Goal: Transaction & Acquisition: Purchase product/service

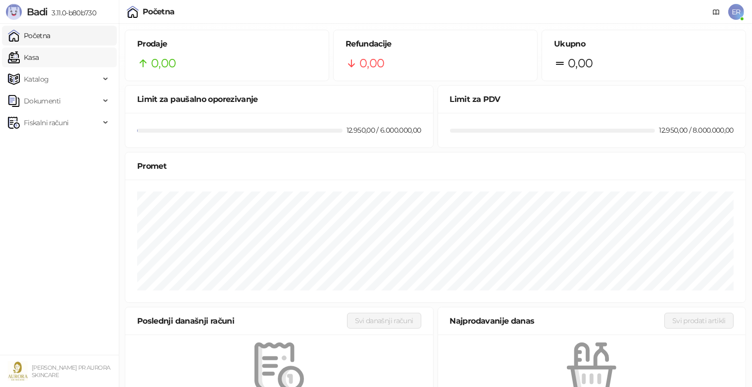
click at [39, 67] on link "Kasa" at bounding box center [23, 58] width 31 height 20
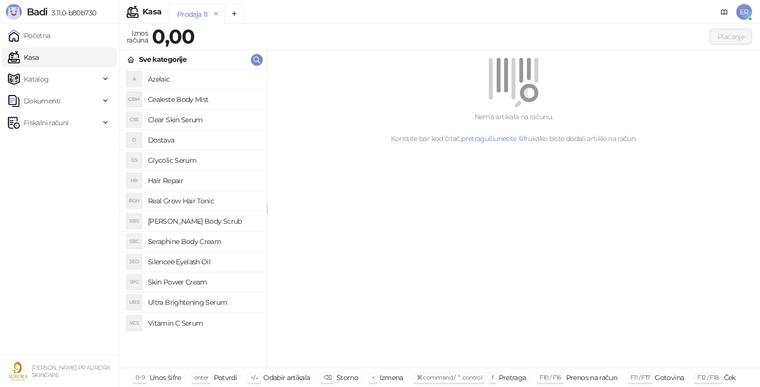
click at [172, 158] on h4 "Glycolic Serum" at bounding box center [203, 160] width 111 height 16
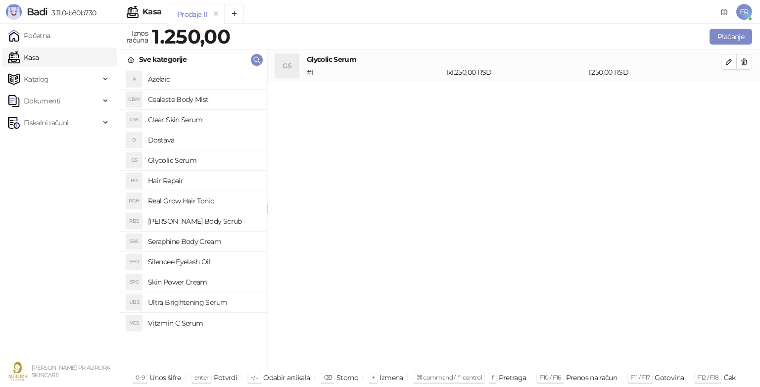
click at [177, 165] on h4 "Glycolic Serum" at bounding box center [203, 160] width 111 height 16
click at [733, 65] on icon "button" at bounding box center [729, 62] width 8 height 8
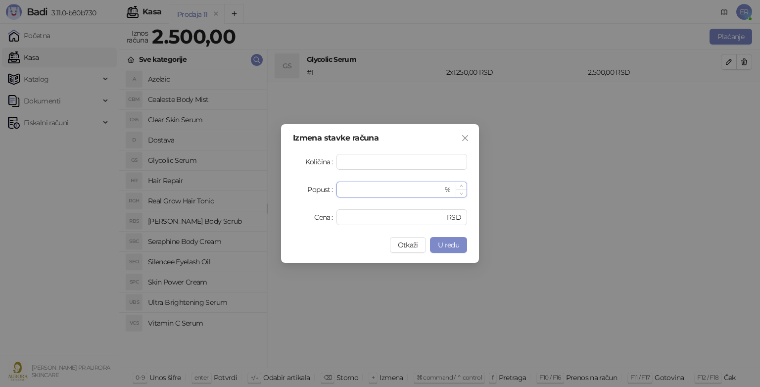
click at [369, 193] on input "*" at bounding box center [393, 189] width 100 height 15
type input "*"
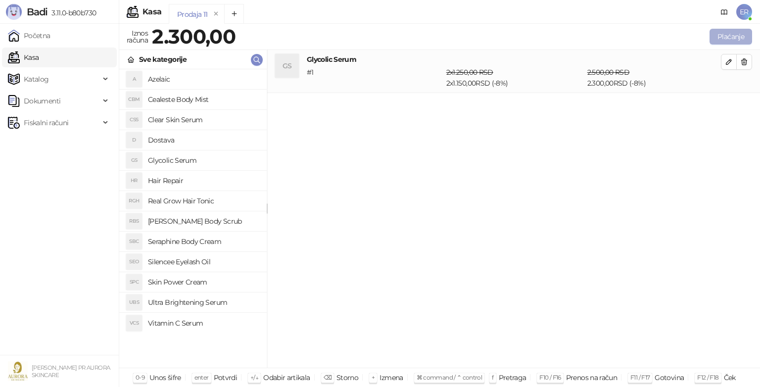
click at [723, 35] on button "Plaćanje" at bounding box center [731, 37] width 43 height 16
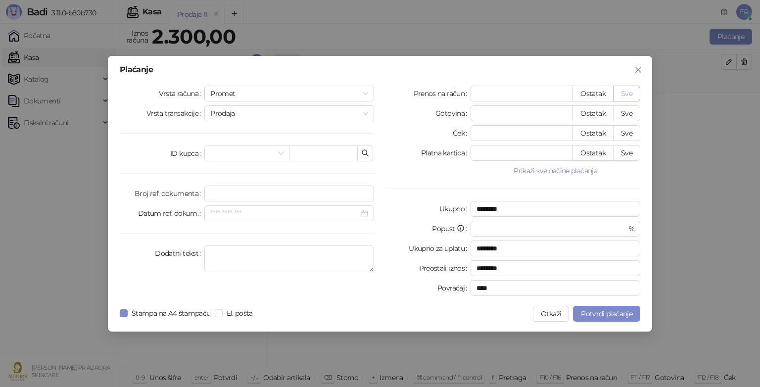
click at [628, 93] on button "Sve" at bounding box center [626, 94] width 27 height 16
type input "****"
click at [221, 258] on textarea "Dodatni tekst" at bounding box center [289, 259] width 170 height 27
type textarea "**********"
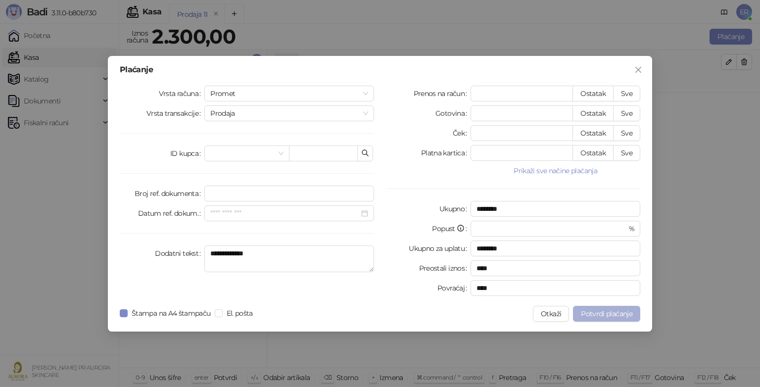
click at [602, 316] on span "Potvrdi plaćanje" at bounding box center [606, 313] width 51 height 9
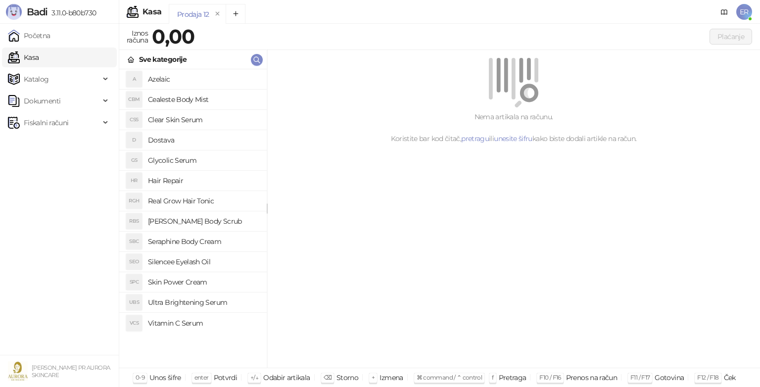
click at [173, 163] on h4 "Glycolic Serum" at bounding box center [203, 160] width 111 height 16
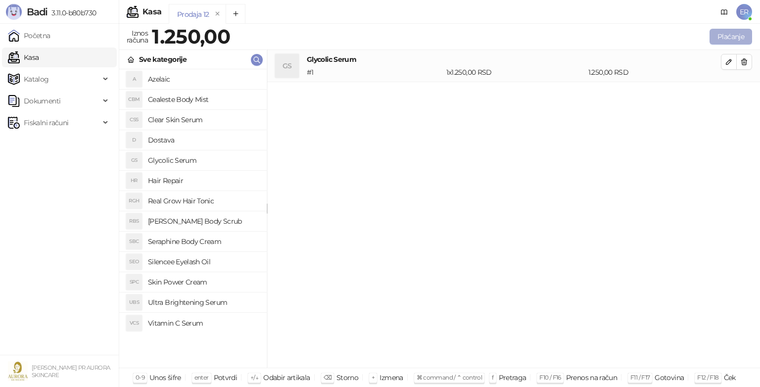
click at [743, 32] on button "Plaćanje" at bounding box center [731, 37] width 43 height 16
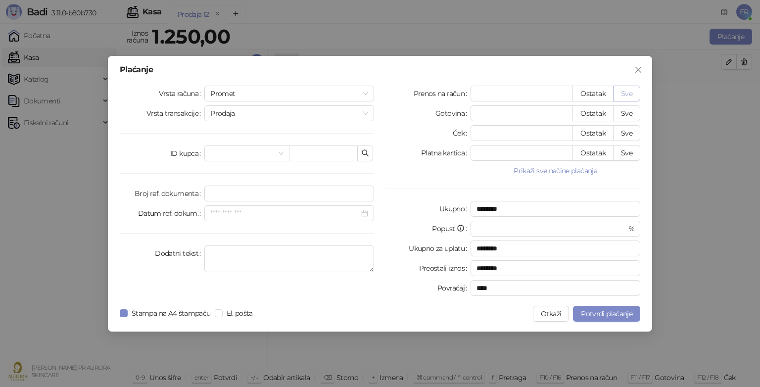
click at [624, 91] on button "Sve" at bounding box center [626, 94] width 27 height 16
type input "****"
click at [275, 249] on textarea "Dodatni tekst" at bounding box center [289, 259] width 170 height 27
type textarea "**********"
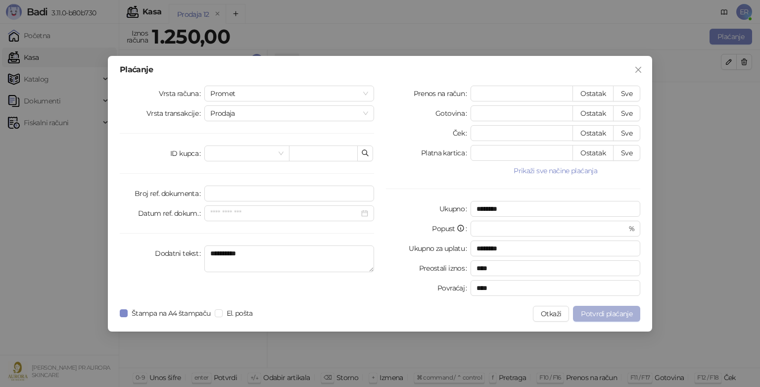
click at [629, 309] on span "Potvrdi plaćanje" at bounding box center [606, 313] width 51 height 9
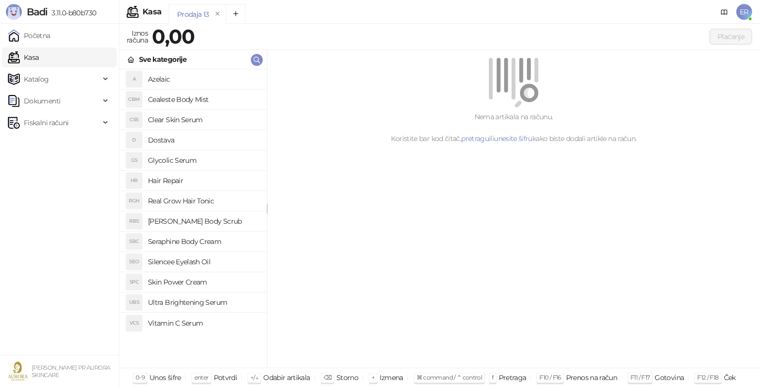
click at [154, 162] on h4 "Glycolic Serum" at bounding box center [203, 160] width 111 height 16
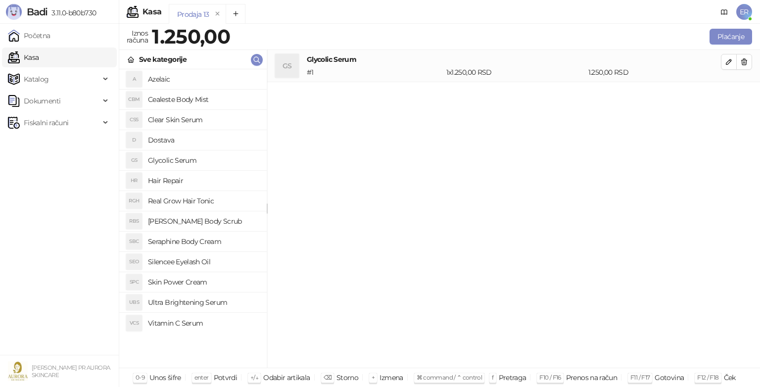
click at [181, 158] on h4 "Glycolic Serum" at bounding box center [203, 160] width 111 height 16
click at [730, 57] on span "button" at bounding box center [729, 61] width 8 height 9
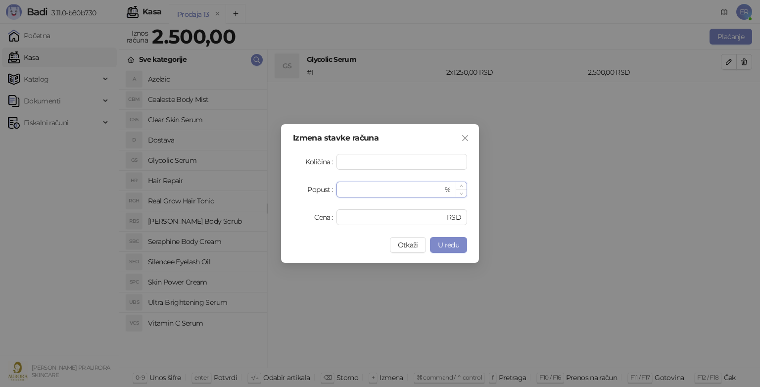
click at [370, 185] on input "*" at bounding box center [393, 189] width 100 height 15
type input "*"
click at [447, 251] on button "U redu" at bounding box center [448, 245] width 37 height 16
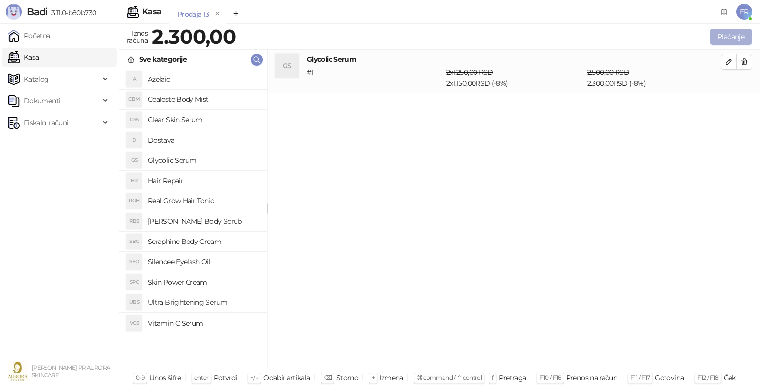
click at [738, 33] on button "Plaćanje" at bounding box center [731, 37] width 43 height 16
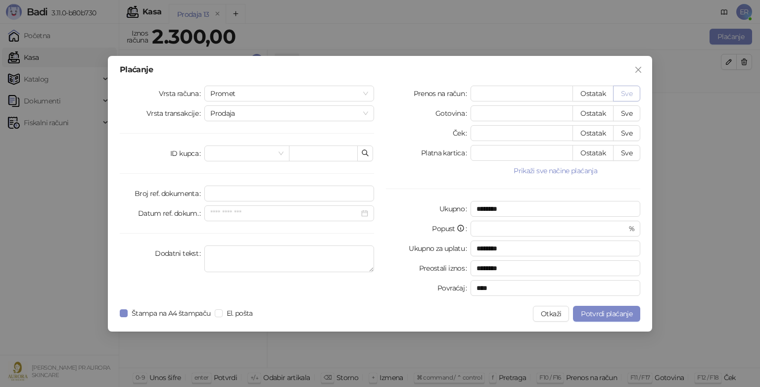
click at [624, 91] on button "Sve" at bounding box center [626, 94] width 27 height 16
type input "****"
click at [262, 265] on textarea "Dodatni tekst" at bounding box center [289, 259] width 170 height 27
type textarea "**********"
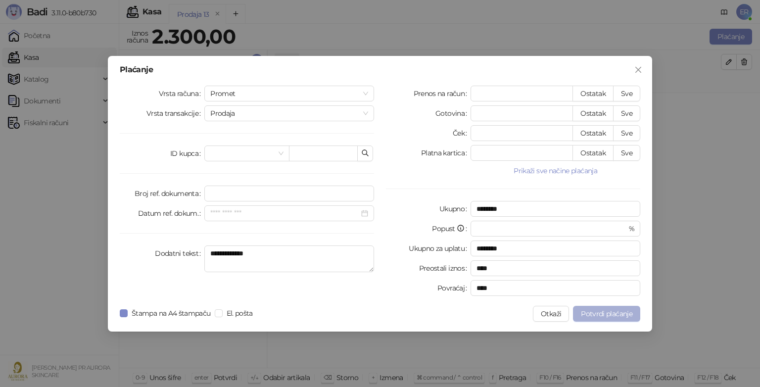
click at [596, 317] on span "Potvrdi plaćanje" at bounding box center [606, 313] width 51 height 9
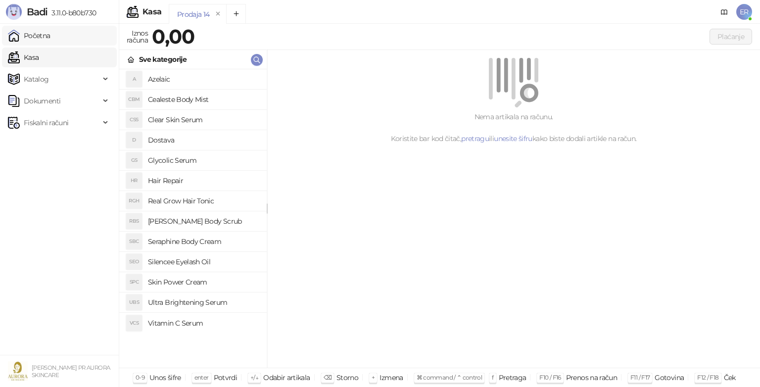
click at [50, 43] on link "Početna" at bounding box center [29, 36] width 43 height 20
